Goal: Information Seeking & Learning: Check status

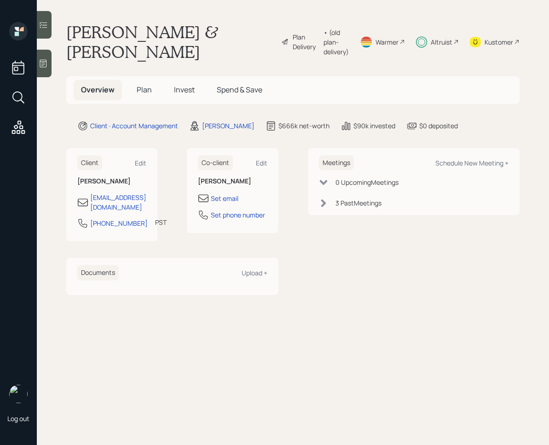
click at [184, 86] on span "Invest" at bounding box center [184, 90] width 21 height 10
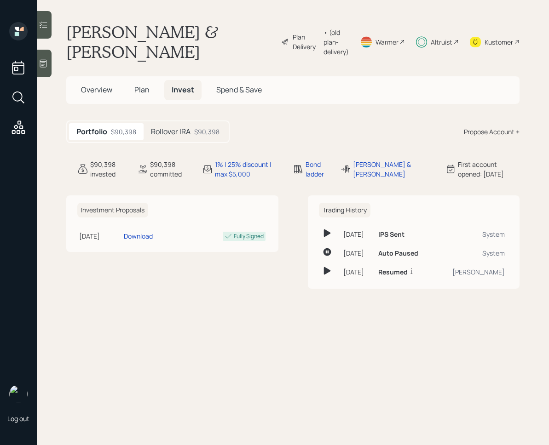
click at [192, 126] on div "Rollover IRA $90,398" at bounding box center [185, 131] width 83 height 17
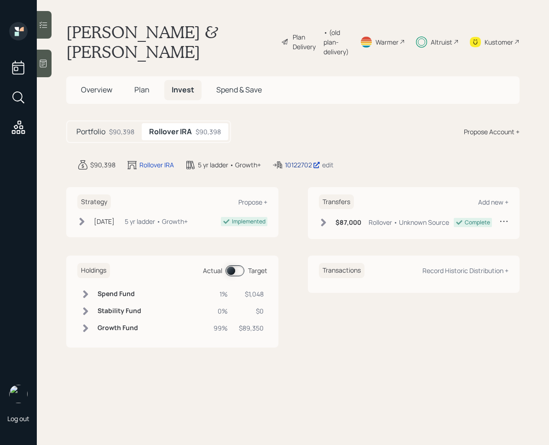
click at [295, 163] on div "10122702" at bounding box center [302, 165] width 35 height 10
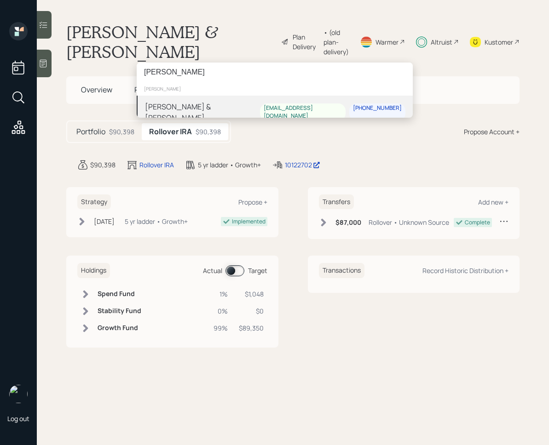
type input "[PERSON_NAME]"
click at [190, 103] on div "[PERSON_NAME] & [PERSON_NAME]" at bounding box center [202, 112] width 115 height 22
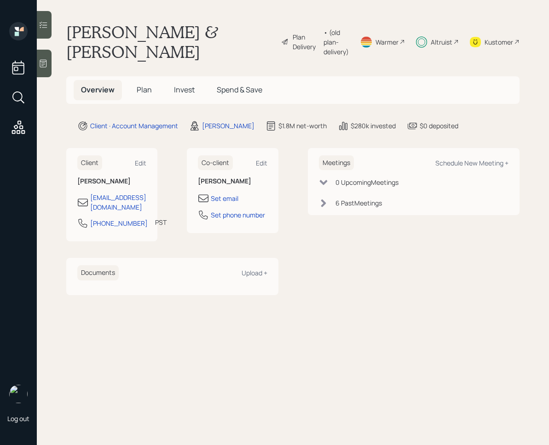
click at [181, 86] on span "Invest" at bounding box center [184, 90] width 21 height 10
